Goal: Information Seeking & Learning: Learn about a topic

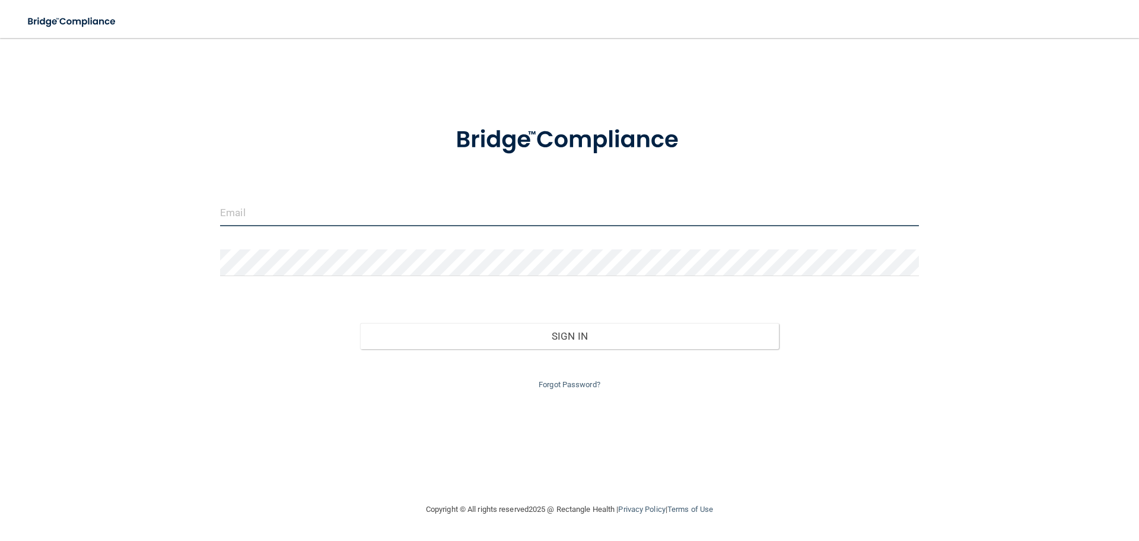
click at [288, 209] on input "email" at bounding box center [569, 212] width 699 height 27
type input "[EMAIL_ADDRESS][DOMAIN_NAME]"
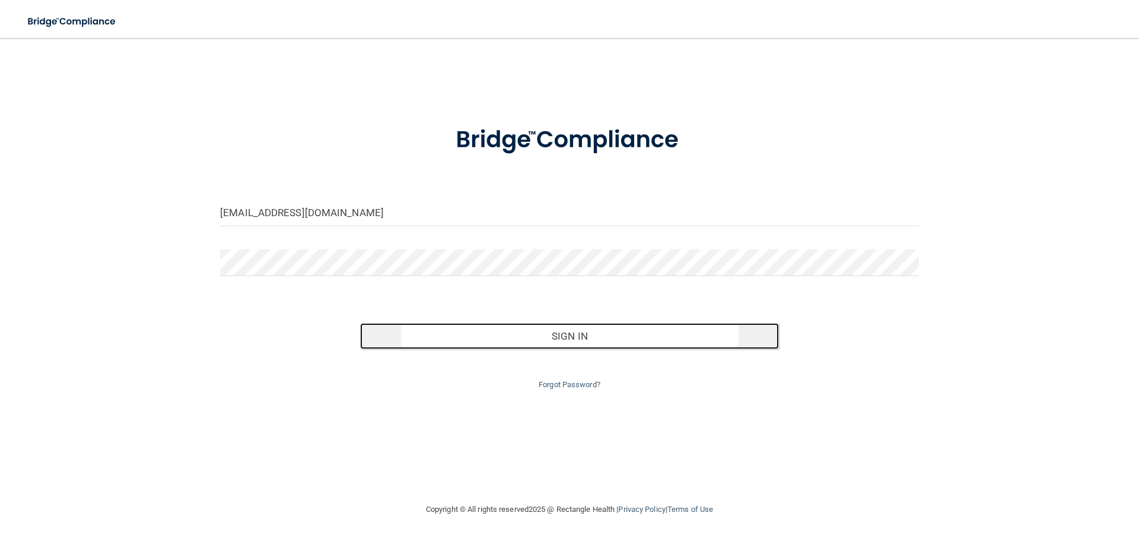
click at [566, 337] on button "Sign In" at bounding box center [569, 336] width 419 height 26
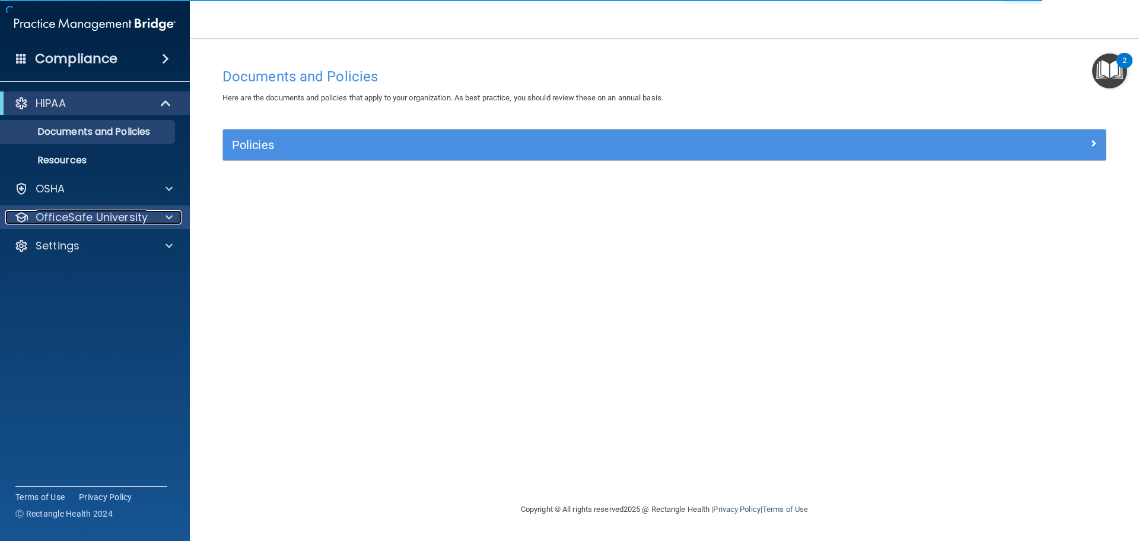
click at [163, 221] on div at bounding box center [167, 217] width 30 height 14
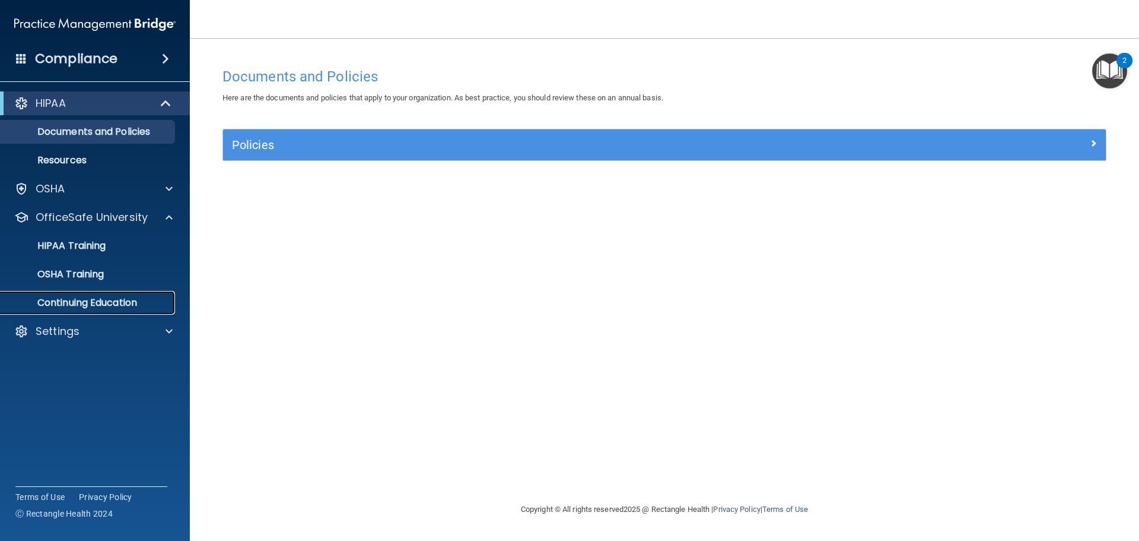
click at [133, 303] on p "Continuing Education" at bounding box center [89, 303] width 162 height 12
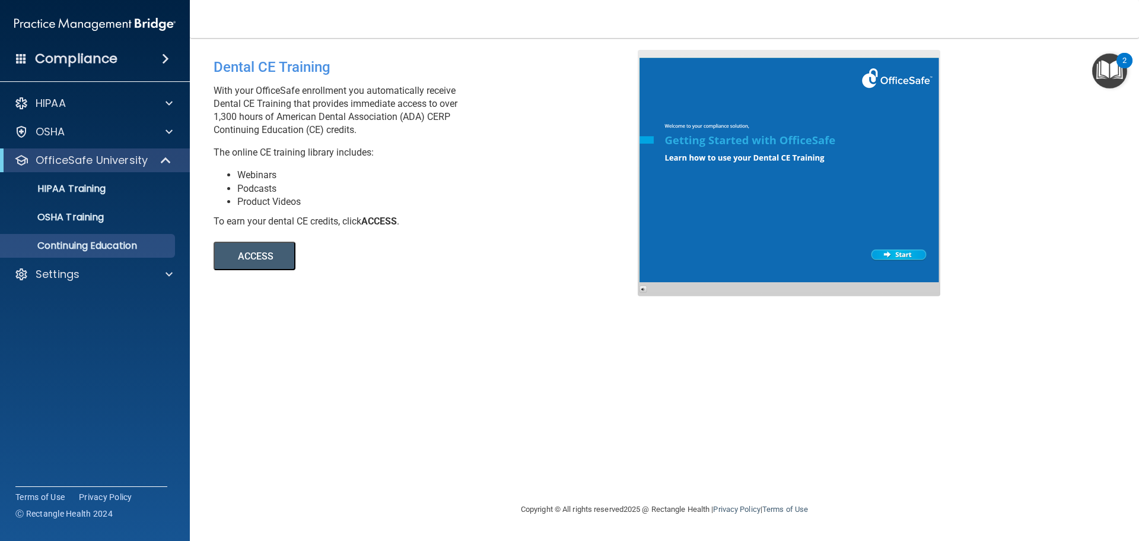
click at [254, 258] on button "ACCESS" at bounding box center [255, 255] width 82 height 28
click at [136, 193] on div "HIPAA Training" at bounding box center [89, 189] width 162 height 12
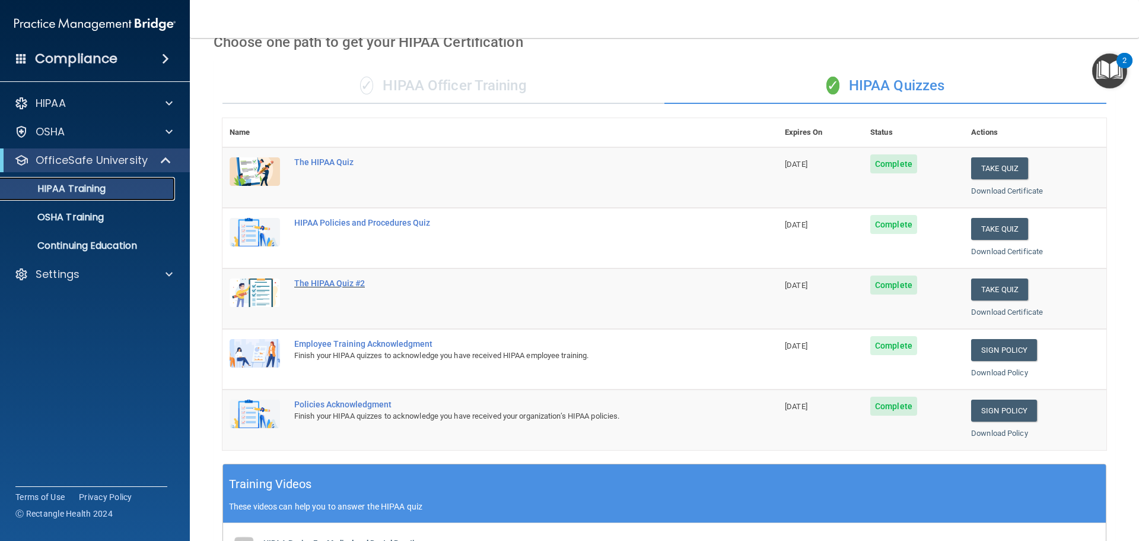
scroll to position [56, 0]
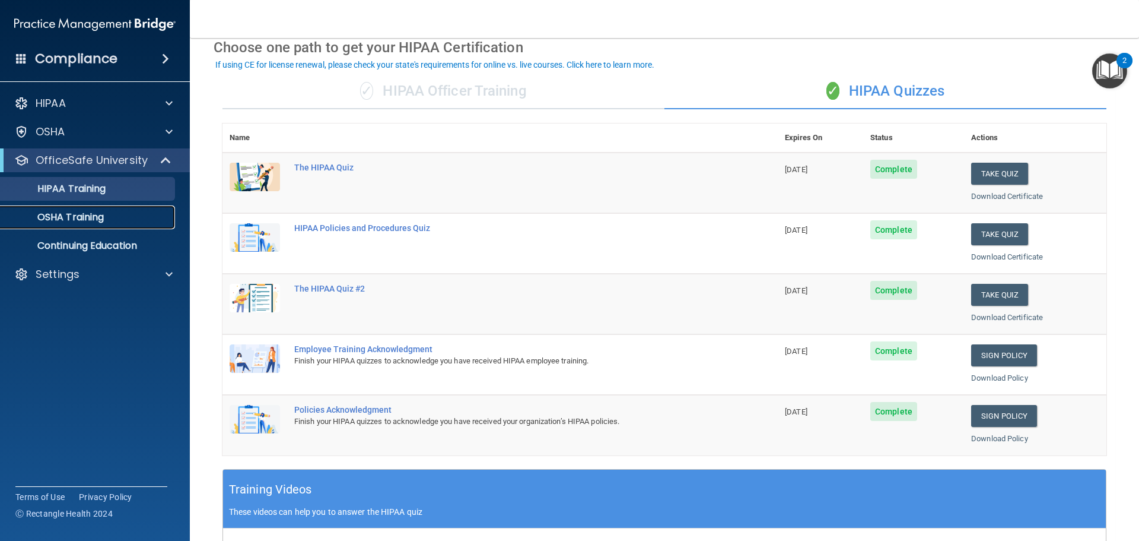
click at [86, 218] on p "OSHA Training" at bounding box center [56, 217] width 96 height 12
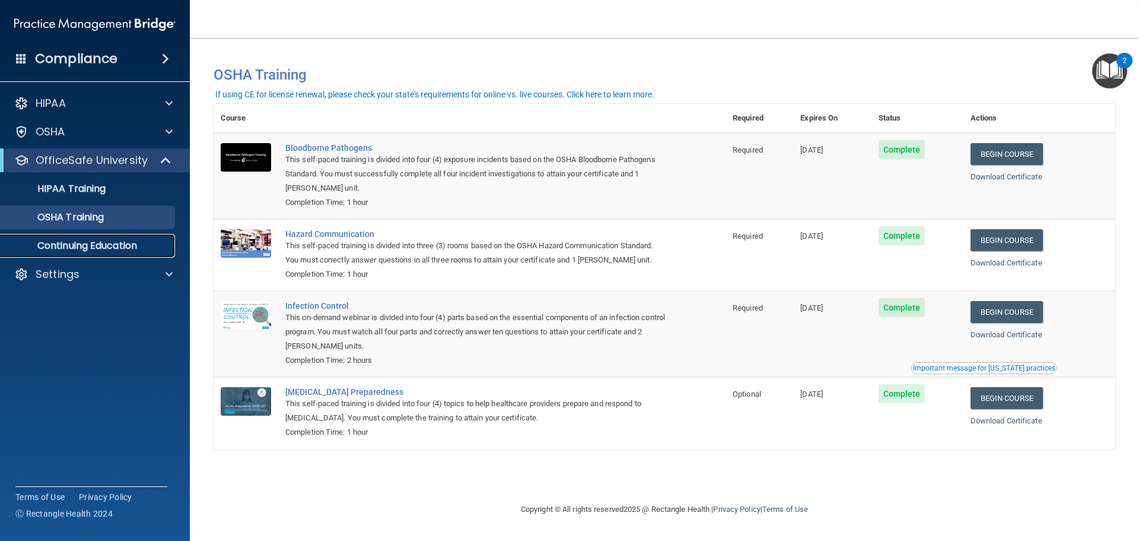
click at [98, 248] on p "Continuing Education" at bounding box center [89, 246] width 162 height 12
